Goal: Navigation & Orientation: Find specific page/section

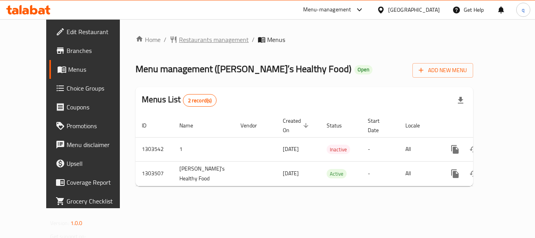
click at [189, 40] on span "Restaurants management" at bounding box center [214, 39] width 70 height 9
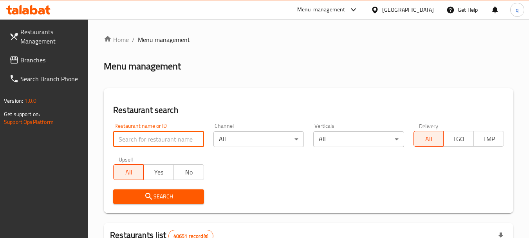
click at [165, 139] on input "search" at bounding box center [158, 139] width 90 height 16
paste input "702421"
type input "702421"
click at [159, 200] on span "Search" at bounding box center [158, 196] width 78 height 10
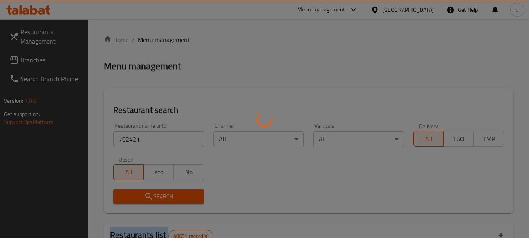
click at [159, 200] on div at bounding box center [264, 119] width 529 height 238
click at [159, 199] on div at bounding box center [264, 119] width 529 height 238
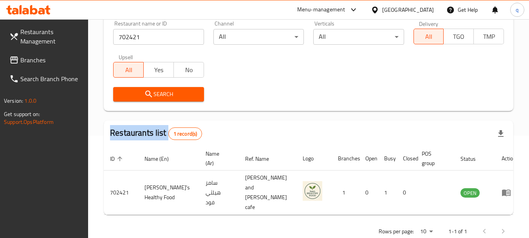
scroll to position [105, 0]
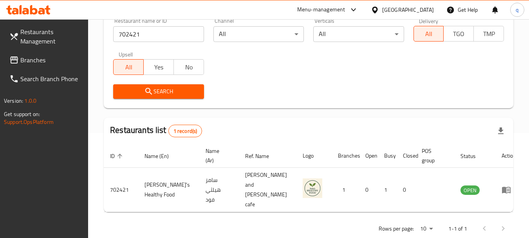
click at [405, 10] on div "United Arab Emirates" at bounding box center [408, 9] width 52 height 9
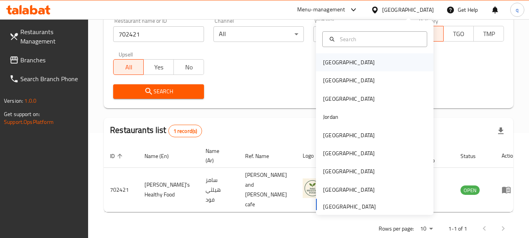
click at [330, 67] on div "[GEOGRAPHIC_DATA]" at bounding box center [349, 62] width 52 height 9
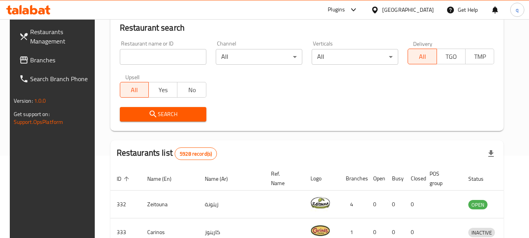
scroll to position [105, 0]
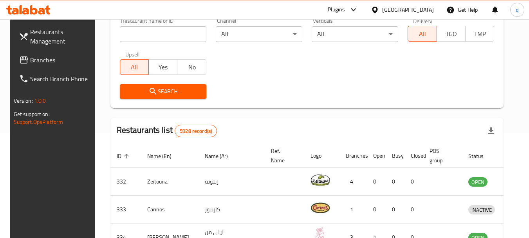
click at [42, 59] on span "Branches" at bounding box center [61, 59] width 62 height 9
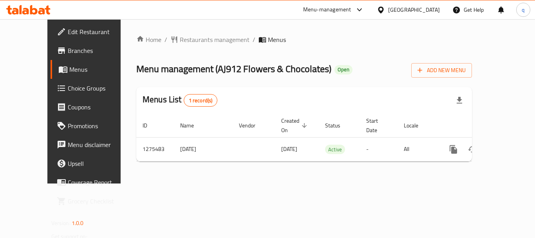
click at [174, 33] on div "Home / Restaurants management / Menus Menu management ( AJ912 Flowers & Chocola…" at bounding box center [304, 101] width 367 height 164
click at [180, 40] on span "Restaurants management" at bounding box center [215, 39] width 70 height 9
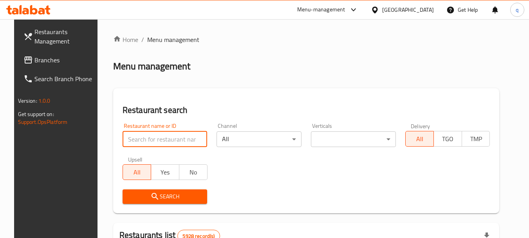
click at [137, 141] on input "search" at bounding box center [165, 139] width 85 height 16
paste input "691540"
type input "691540"
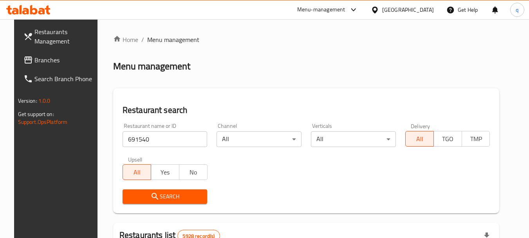
click at [150, 197] on icon "submit" at bounding box center [154, 195] width 9 height 9
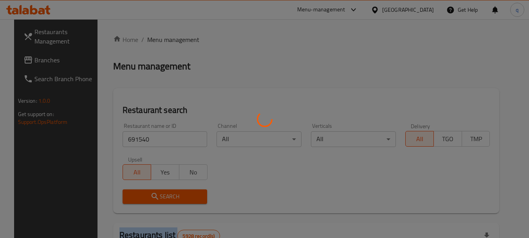
click at [146, 197] on div at bounding box center [264, 119] width 529 height 238
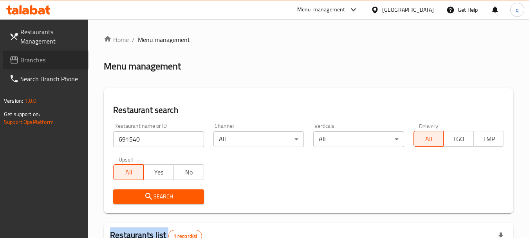
click at [36, 61] on span "Branches" at bounding box center [51, 59] width 62 height 9
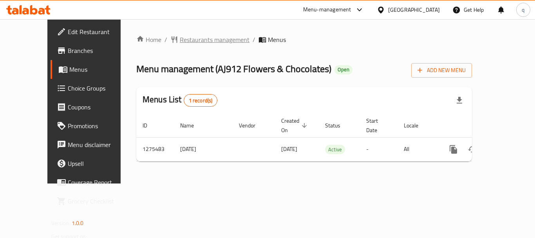
click at [195, 37] on span "Restaurants management" at bounding box center [215, 39] width 70 height 9
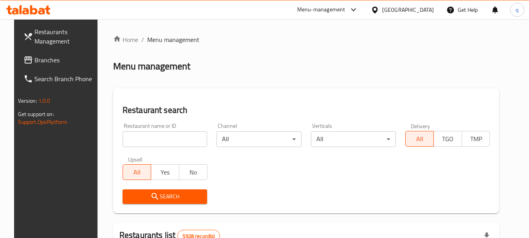
click at [159, 137] on input "search" at bounding box center [165, 139] width 85 height 16
paste input "691540"
type input "691540"
drag, startPoint x: 148, startPoint y: 186, endPoint x: 151, endPoint y: 194, distance: 8.4
click at [148, 188] on div "Search" at bounding box center [165, 196] width 94 height 24
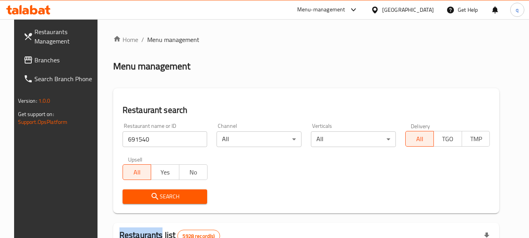
click at [151, 194] on icon "submit" at bounding box center [154, 195] width 9 height 9
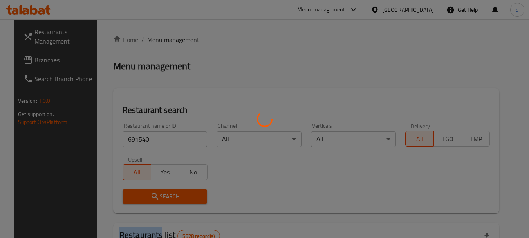
click at [151, 194] on div at bounding box center [264, 119] width 529 height 238
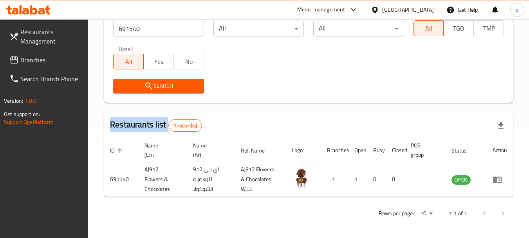
scroll to position [112, 0]
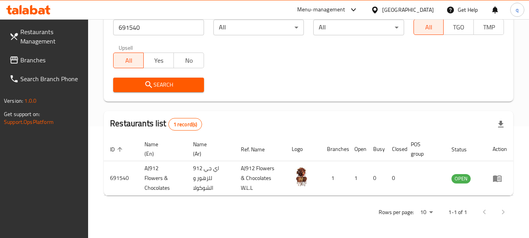
click at [424, 11] on div "[GEOGRAPHIC_DATA]" at bounding box center [408, 9] width 52 height 9
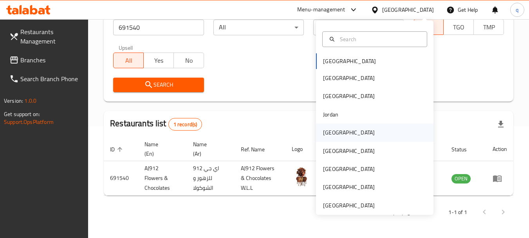
click at [323, 135] on div "Kuwait" at bounding box center [349, 132] width 52 height 9
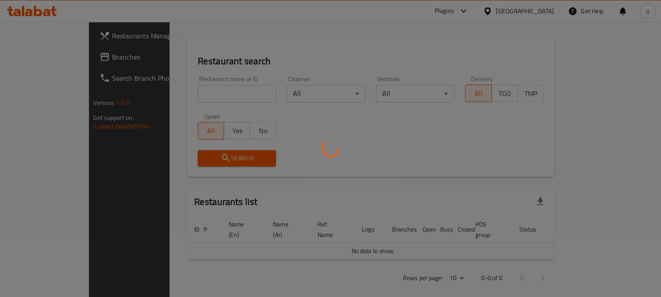
scroll to position [23, 0]
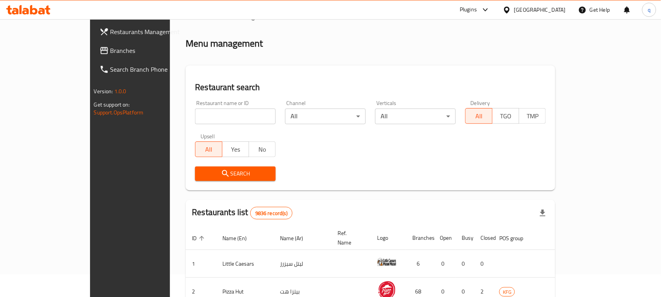
click at [110, 53] on span "Branches" at bounding box center [152, 50] width 84 height 9
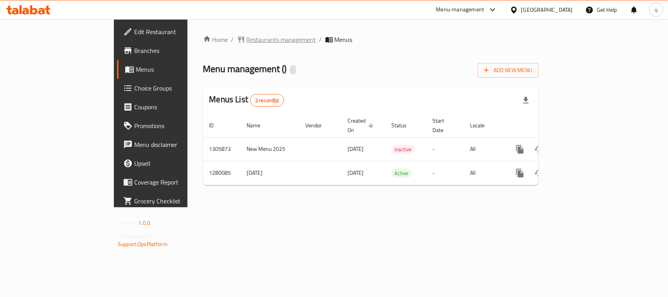
click at [247, 38] on span "Restaurants management" at bounding box center [282, 39] width 70 height 9
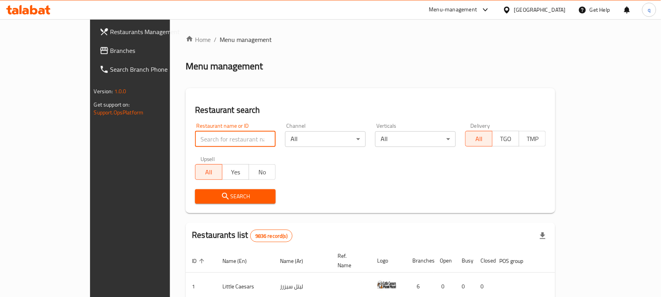
click at [200, 139] on input "search" at bounding box center [235, 139] width 81 height 16
paste input "693613"
type input "693613"
click at [201, 196] on span "Search" at bounding box center [235, 196] width 68 height 10
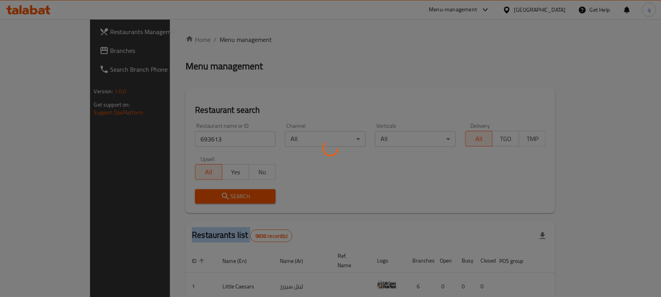
click at [190, 196] on div at bounding box center [330, 148] width 661 height 297
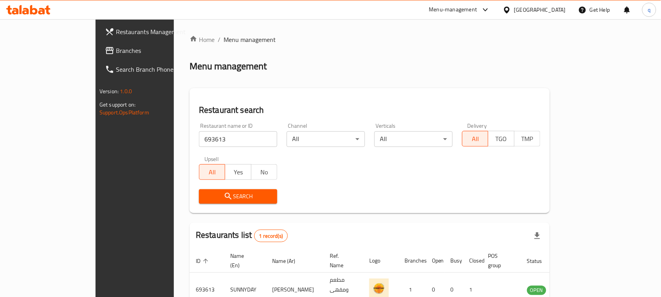
click at [555, 4] on div "Kuwait" at bounding box center [534, 9] width 76 height 19
click at [562, 16] on div "Kuwait" at bounding box center [534, 9] width 76 height 19
click at [561, 6] on div "Kuwait" at bounding box center [540, 9] width 52 height 9
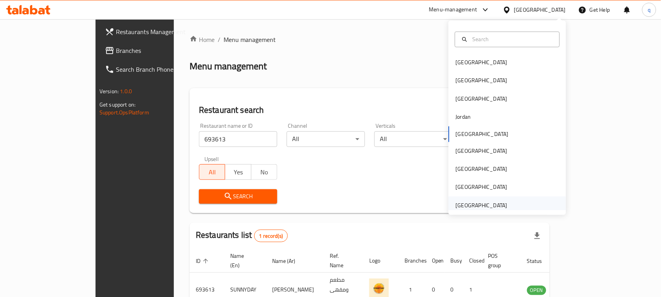
click at [483, 207] on div "[GEOGRAPHIC_DATA]" at bounding box center [482, 205] width 52 height 9
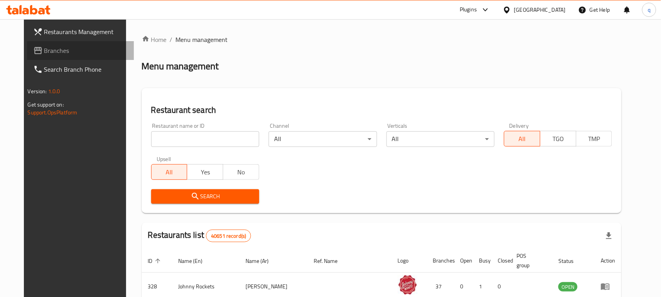
click at [33, 43] on link "Branches" at bounding box center [80, 50] width 107 height 19
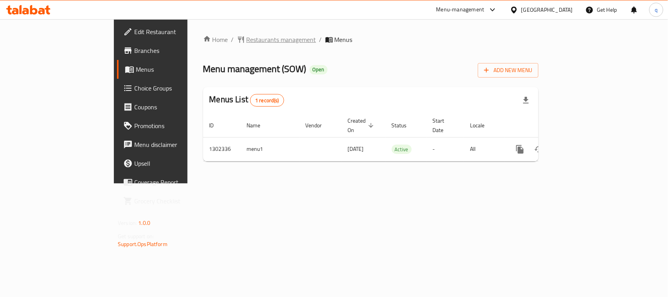
click at [247, 40] on span "Restaurants management" at bounding box center [282, 39] width 70 height 9
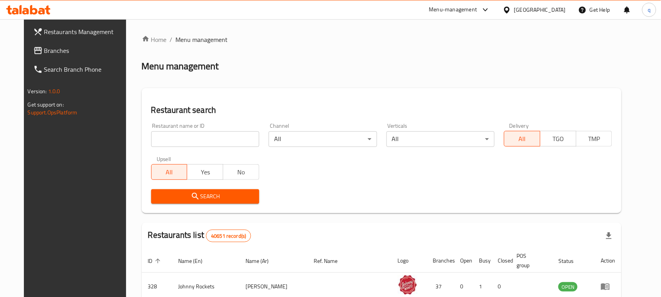
click at [189, 137] on input "search" at bounding box center [205, 139] width 108 height 16
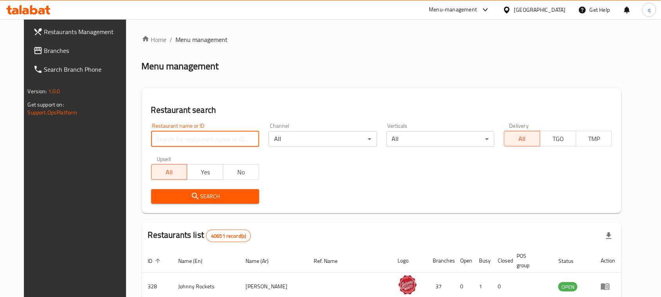
paste input "702335"
type input "702335"
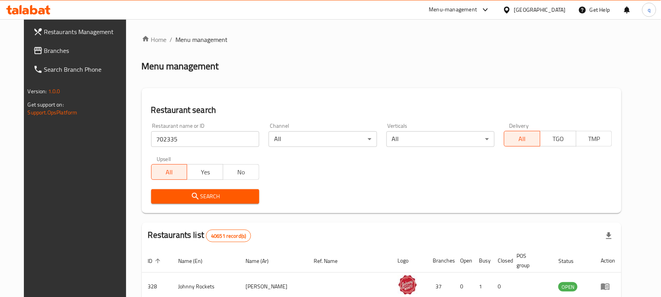
click at [191, 192] on icon "submit" at bounding box center [195, 195] width 9 height 9
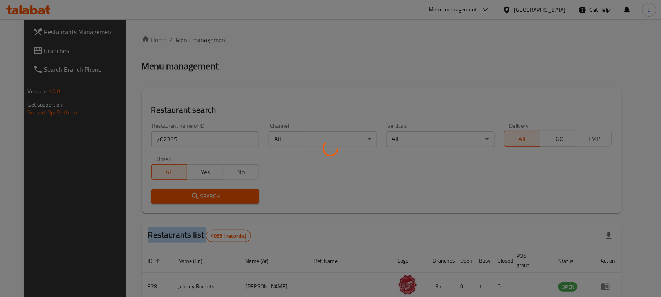
click at [179, 192] on div at bounding box center [330, 148] width 661 height 297
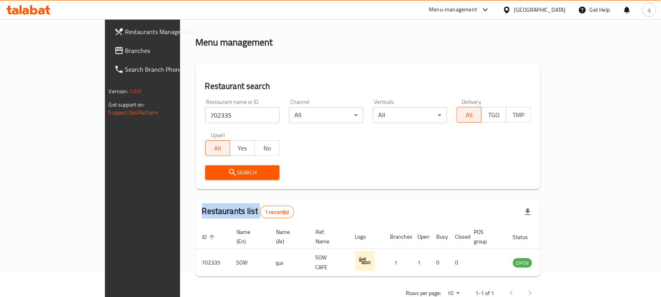
scroll to position [37, 0]
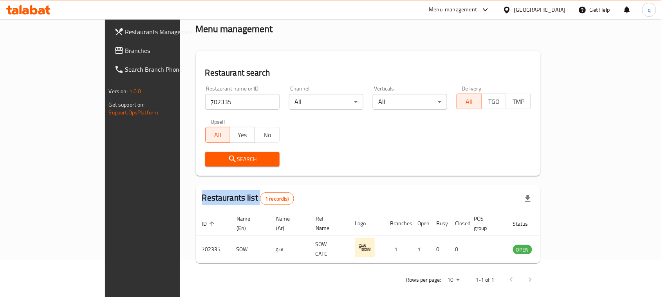
click at [125, 46] on span "Branches" at bounding box center [167, 50] width 84 height 9
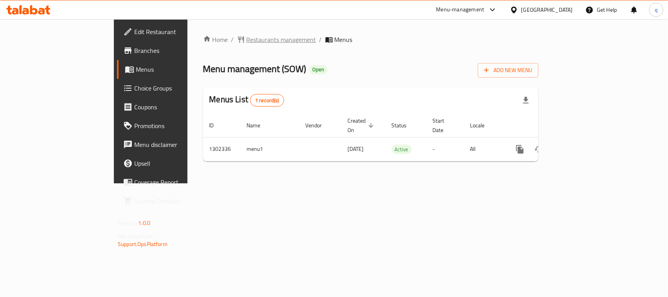
click at [247, 38] on span "Restaurants management" at bounding box center [282, 39] width 70 height 9
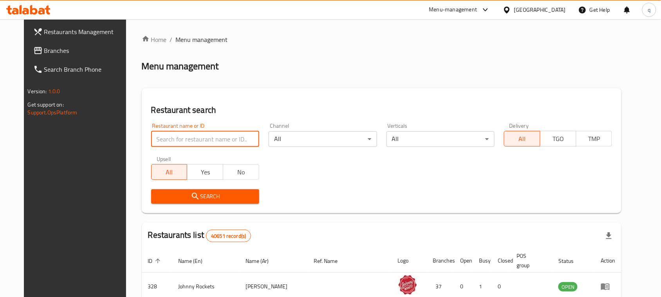
click at [196, 142] on input "search" at bounding box center [205, 139] width 108 height 16
paste input "702335"
type input "702335"
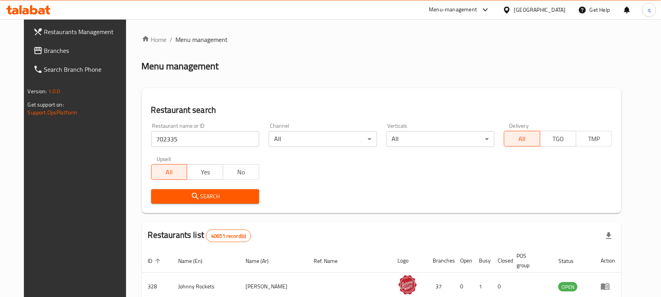
click at [175, 195] on span "Search" at bounding box center [205, 196] width 96 height 10
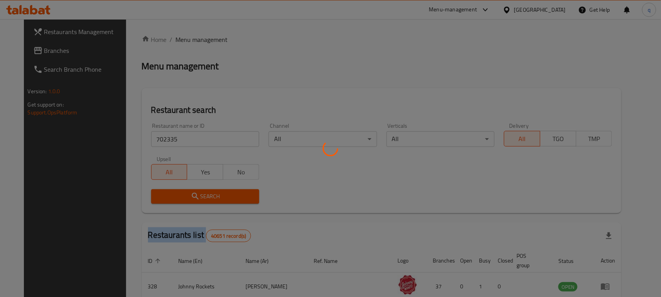
click at [175, 195] on div at bounding box center [330, 148] width 661 height 297
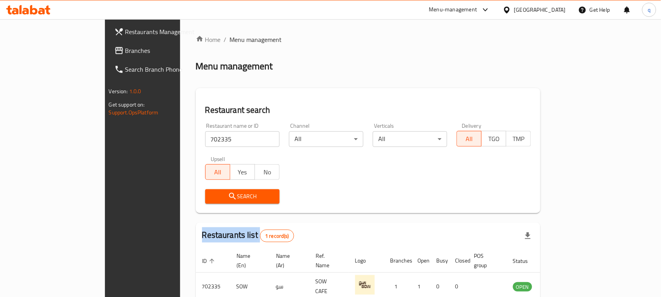
scroll to position [37, 0]
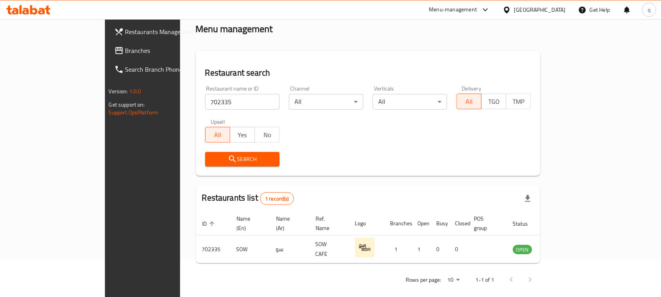
click at [548, 15] on div "[GEOGRAPHIC_DATA]" at bounding box center [534, 9] width 76 height 19
click at [527, 4] on div "[GEOGRAPHIC_DATA]" at bounding box center [534, 9] width 76 height 19
click at [524, 11] on div "[GEOGRAPHIC_DATA]" at bounding box center [540, 9] width 52 height 9
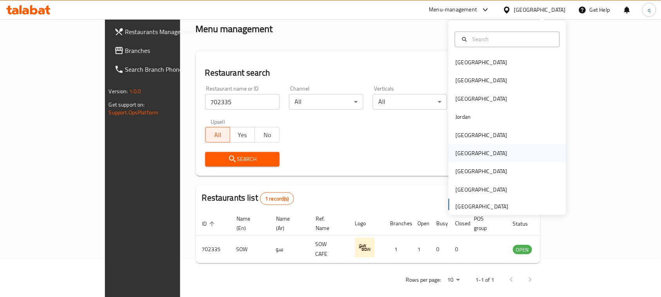
click at [456, 152] on div "[GEOGRAPHIC_DATA]" at bounding box center [482, 153] width 52 height 9
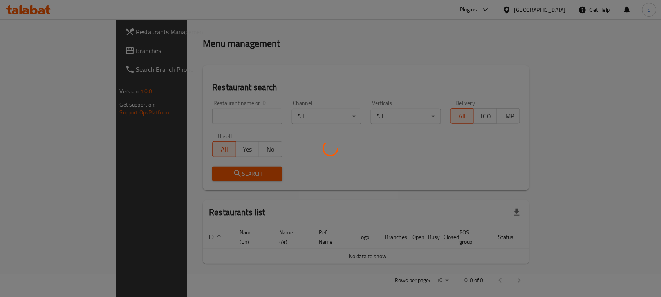
scroll to position [37, 0]
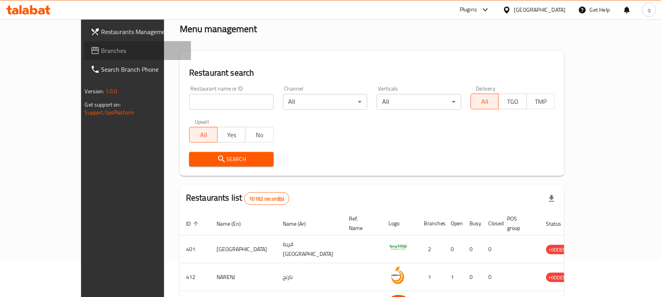
click at [101, 52] on span "Branches" at bounding box center [143, 50] width 84 height 9
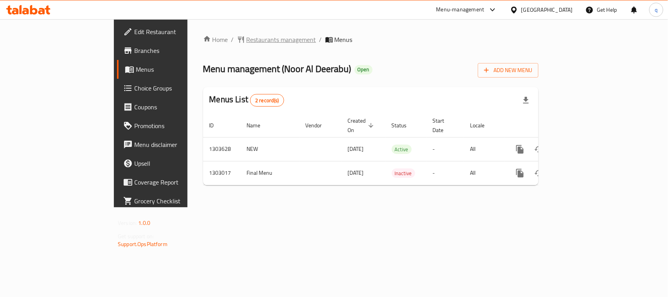
click at [247, 36] on span "Restaurants management" at bounding box center [282, 39] width 70 height 9
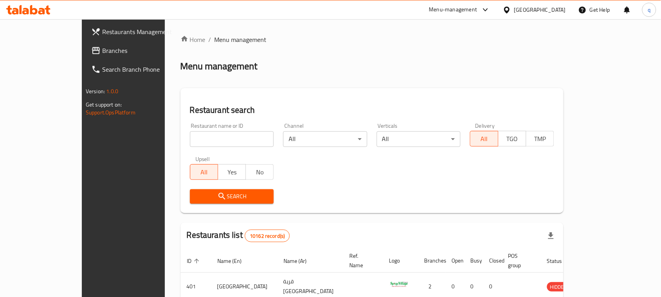
click at [192, 139] on input "search" at bounding box center [232, 139] width 84 height 16
paste input "702638"
type input "702638"
click at [217, 198] on icon "submit" at bounding box center [221, 195] width 9 height 9
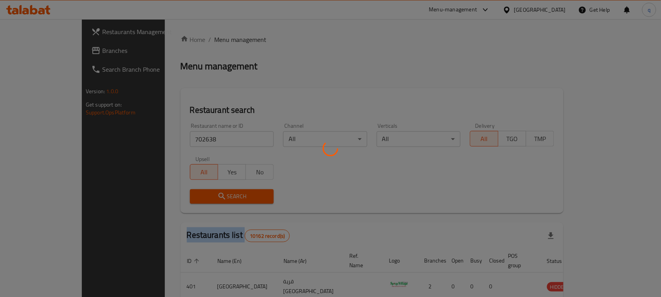
click at [180, 198] on div at bounding box center [330, 148] width 661 height 297
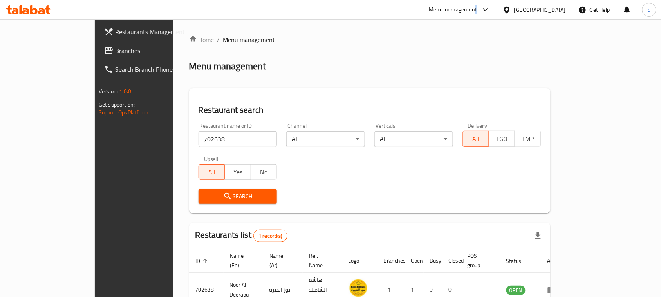
click at [477, 11] on div "Menu-management" at bounding box center [453, 9] width 48 height 9
click at [564, 8] on div "[GEOGRAPHIC_DATA]" at bounding box center [540, 9] width 52 height 9
drag, startPoint x: 455, startPoint y: 169, endPoint x: 437, endPoint y: 104, distance: 67.4
click at [418, 87] on div "Home / Menu management Menu management Restaurant search Restaurant name or ID …" at bounding box center [369, 184] width 361 height 299
click at [566, 5] on div "Oman" at bounding box center [534, 9] width 76 height 19
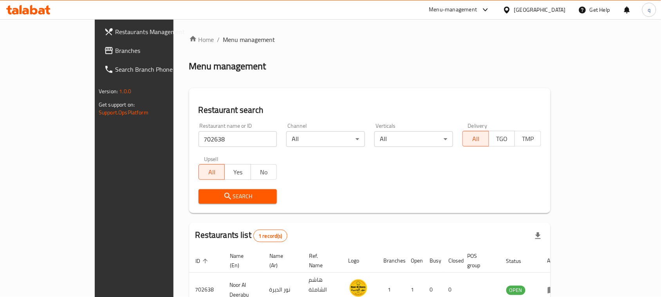
click at [514, 11] on div at bounding box center [508, 9] width 11 height 9
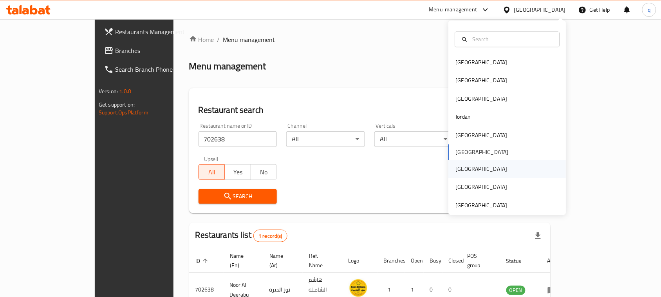
click at [465, 169] on div "[GEOGRAPHIC_DATA]" at bounding box center [481, 169] width 64 height 18
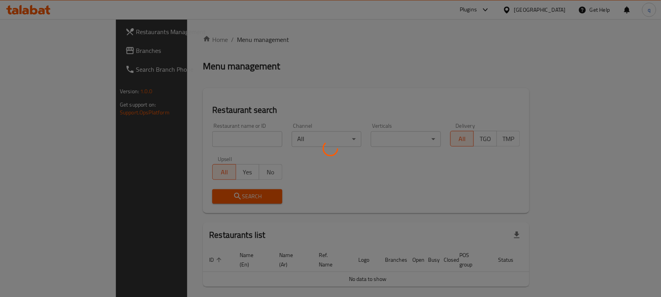
drag, startPoint x: 465, startPoint y: 169, endPoint x: 371, endPoint y: 56, distance: 147.6
click at [371, 56] on div at bounding box center [330, 148] width 661 height 297
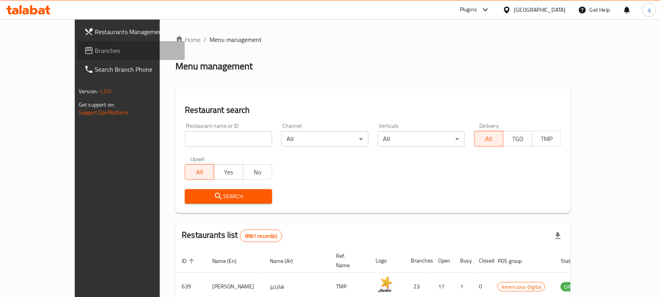
drag, startPoint x: 42, startPoint y: 48, endPoint x: 5, endPoint y: 44, distance: 37.0
click at [78, 44] on link "Branches" at bounding box center [131, 50] width 107 height 19
click at [95, 49] on span "Branches" at bounding box center [137, 50] width 84 height 9
click at [95, 50] on span "Branches" at bounding box center [137, 50] width 84 height 9
click at [95, 51] on span "Branches" at bounding box center [137, 50] width 84 height 9
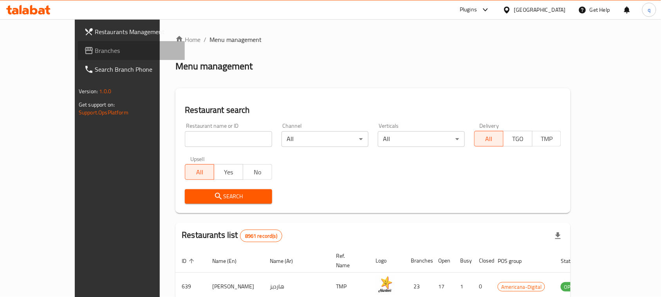
click at [78, 55] on link "Branches" at bounding box center [131, 50] width 107 height 19
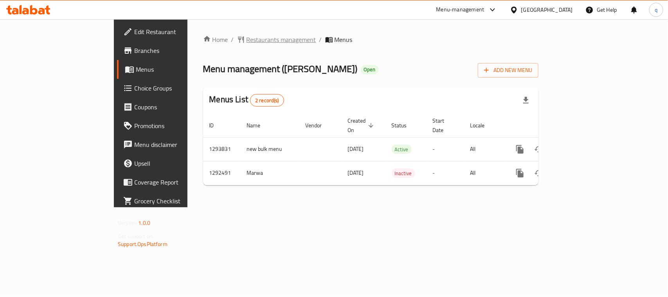
click at [247, 40] on span "Restaurants management" at bounding box center [282, 39] width 70 height 9
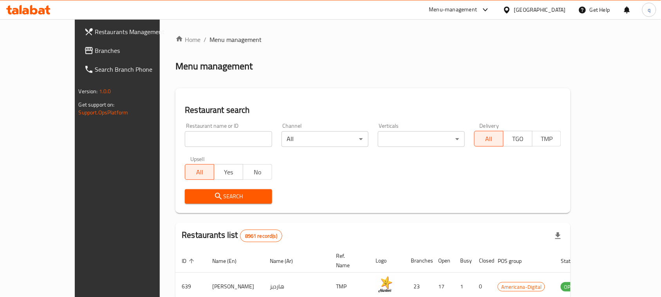
click at [193, 140] on input "search" at bounding box center [228, 139] width 87 height 16
paste input "699001"
type input "699001"
click at [209, 197] on span "Search" at bounding box center [228, 196] width 74 height 10
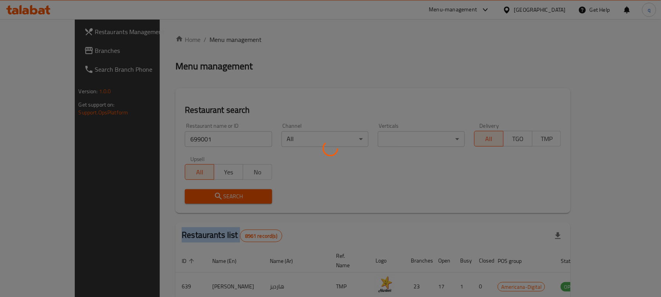
click at [209, 197] on div at bounding box center [330, 148] width 661 height 297
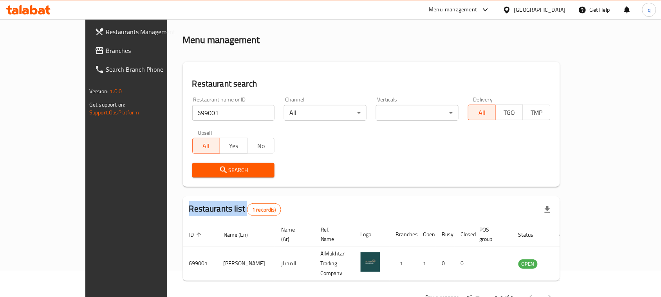
scroll to position [37, 0]
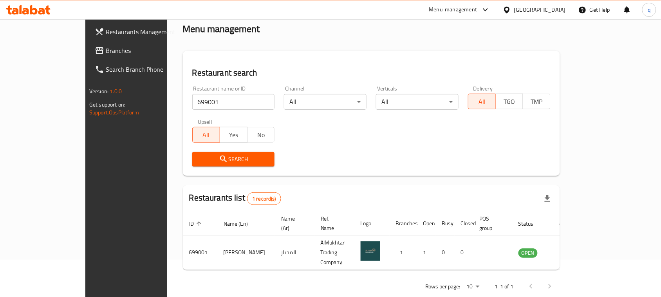
click at [553, 3] on div "[GEOGRAPHIC_DATA]" at bounding box center [534, 9] width 76 height 19
click at [555, 9] on div "[GEOGRAPHIC_DATA]" at bounding box center [540, 9] width 52 height 9
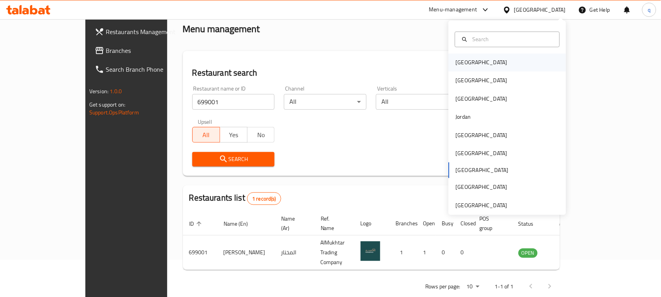
click at [457, 56] on div "[GEOGRAPHIC_DATA]" at bounding box center [481, 63] width 64 height 18
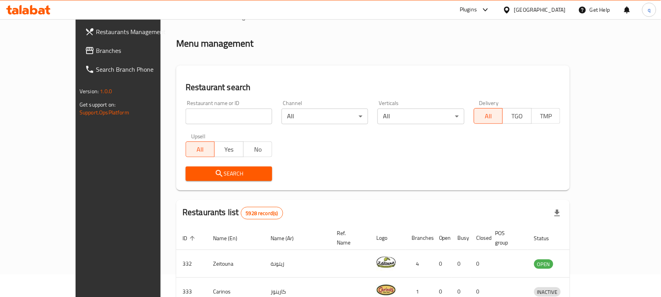
scroll to position [37, 0]
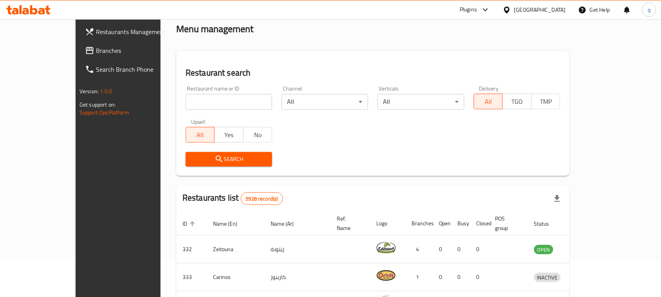
click at [96, 52] on span "Branches" at bounding box center [138, 50] width 84 height 9
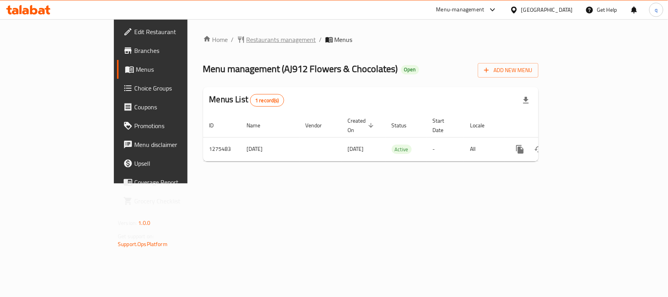
click at [247, 40] on span "Restaurants management" at bounding box center [282, 39] width 70 height 9
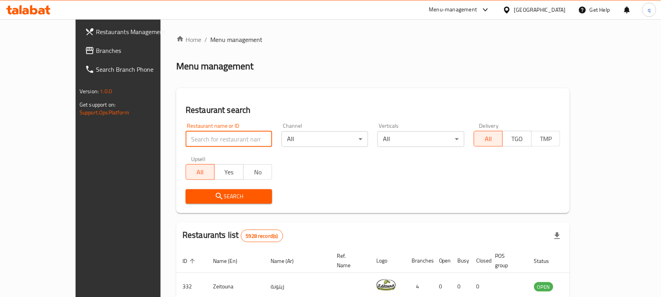
click at [204, 144] on input "search" at bounding box center [229, 139] width 87 height 16
paste input "691540"
type input "691540"
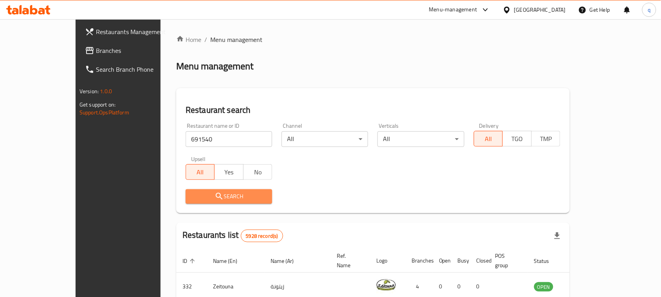
click at [199, 190] on button "Search" at bounding box center [229, 196] width 87 height 14
click at [199, 190] on div at bounding box center [330, 148] width 661 height 297
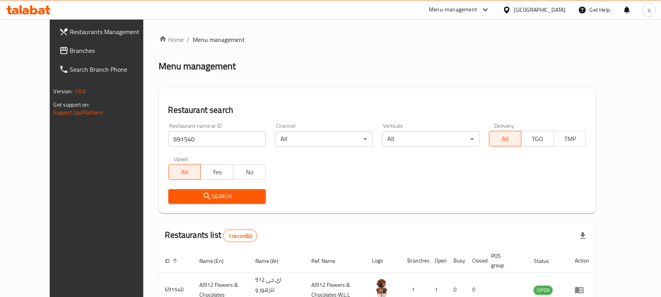
click at [547, 7] on div "Bahrain" at bounding box center [540, 9] width 52 height 9
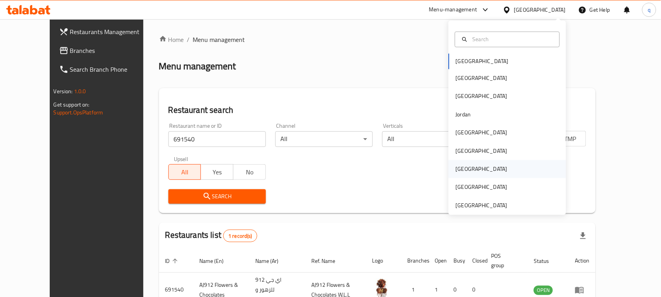
click at [460, 173] on div "[GEOGRAPHIC_DATA]" at bounding box center [482, 169] width 52 height 9
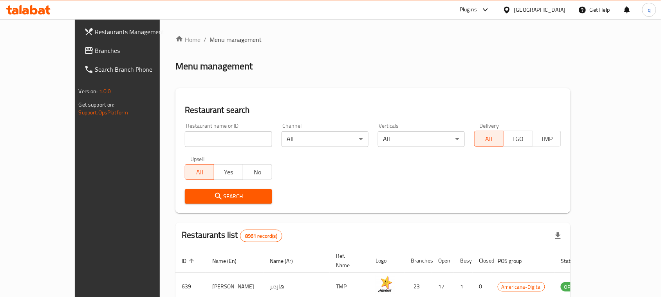
click at [95, 47] on span "Branches" at bounding box center [137, 50] width 84 height 9
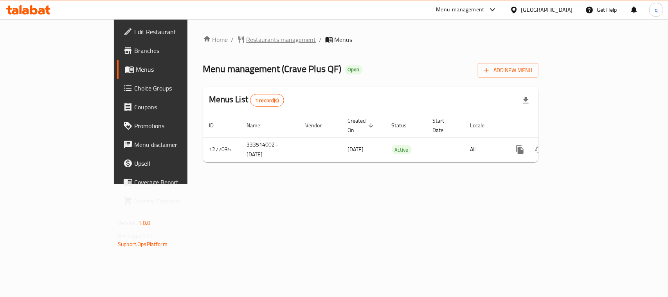
click at [247, 36] on span "Restaurants management" at bounding box center [282, 39] width 70 height 9
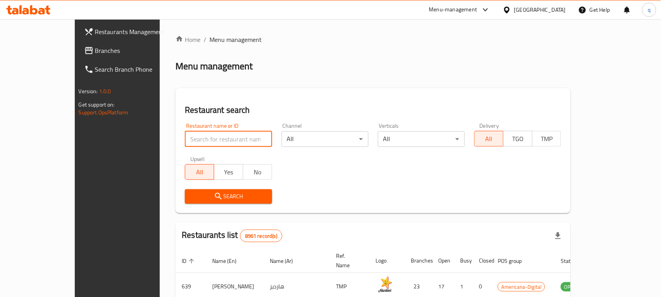
drag, startPoint x: 226, startPoint y: 143, endPoint x: 222, endPoint y: 143, distance: 4.7
click at [225, 143] on input "search" at bounding box center [228, 139] width 87 height 16
paste input "692214"
type input "692214"
click at [185, 190] on button "Search" at bounding box center [228, 196] width 87 height 14
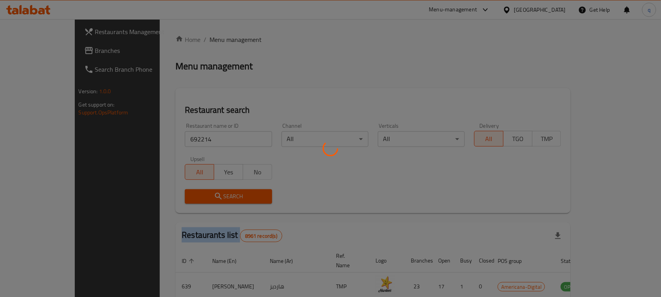
click at [184, 190] on div at bounding box center [330, 148] width 661 height 297
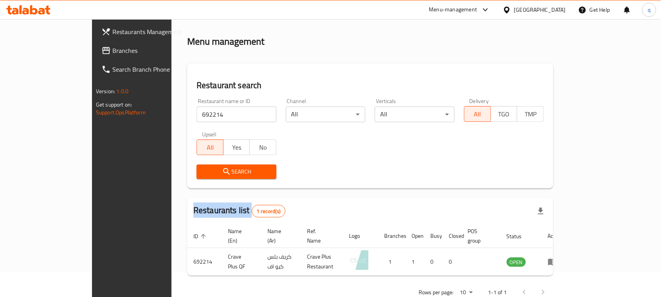
scroll to position [37, 0]
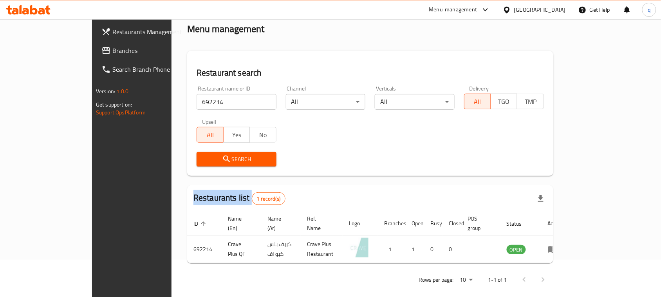
click at [112, 50] on span "Branches" at bounding box center [154, 50] width 84 height 9
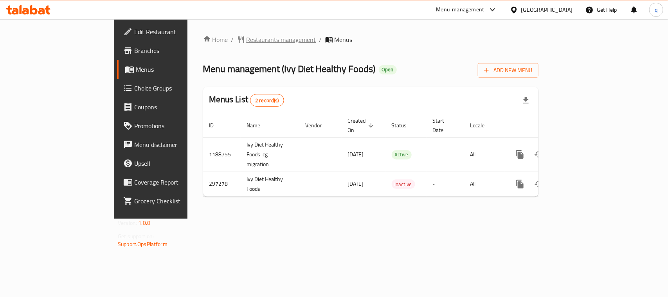
drag, startPoint x: 218, startPoint y: 36, endPoint x: 194, endPoint y: 39, distance: 24.0
click at [203, 45] on div "Home / Restaurants management / Menus Menu management ( Ivy Diet Healthy Foods …" at bounding box center [370, 119] width 335 height 168
click at [247, 40] on span "Restaurants management" at bounding box center [282, 39] width 70 height 9
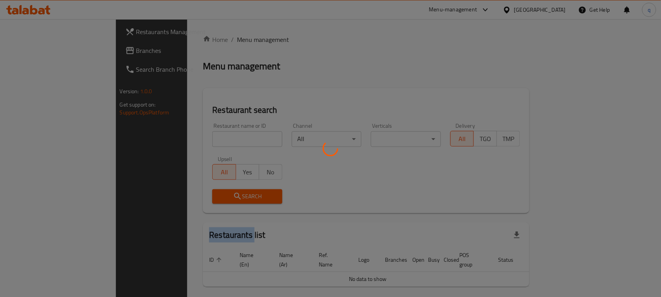
click at [194, 40] on div at bounding box center [330, 148] width 661 height 297
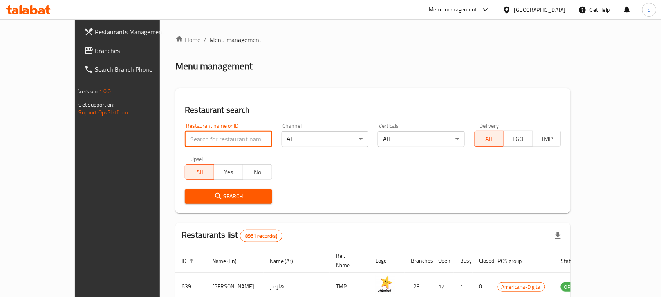
click at [198, 140] on input "search" at bounding box center [228, 139] width 87 height 16
paste input "628512"
type input "628512"
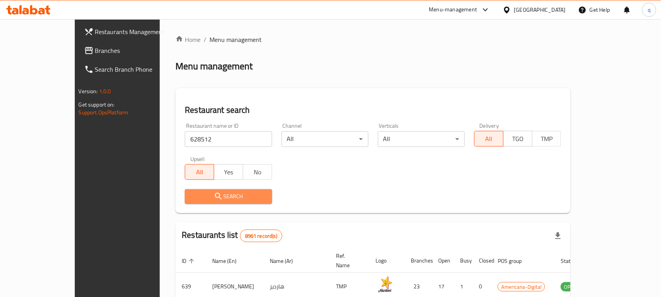
click at [185, 192] on button "Search" at bounding box center [228, 196] width 87 height 14
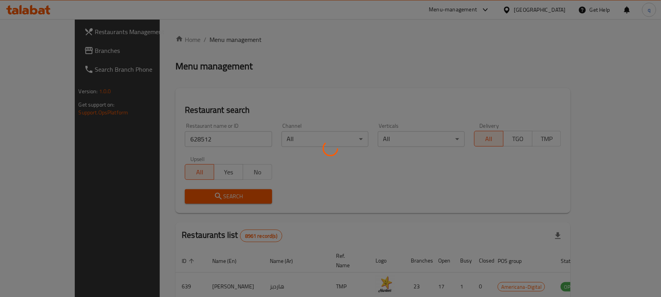
click at [175, 192] on div at bounding box center [330, 148] width 661 height 297
